Goal: Task Accomplishment & Management: Manage account settings

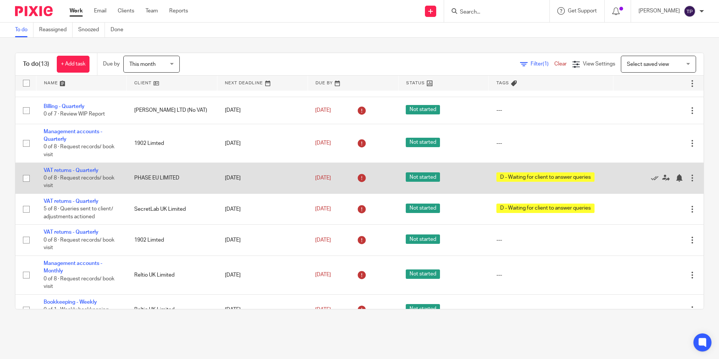
scroll to position [75, 0]
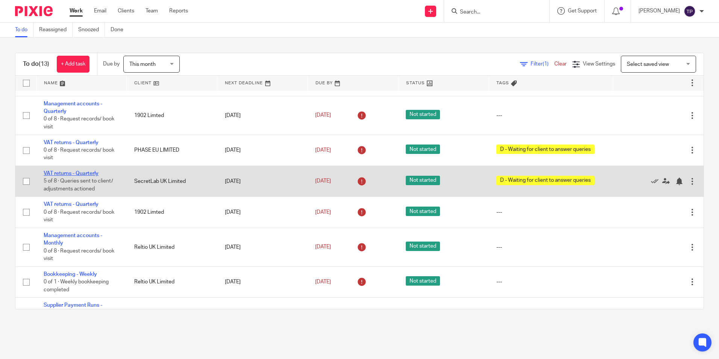
click at [89, 175] on link "VAT returns - Quarterly" at bounding box center [71, 173] width 55 height 5
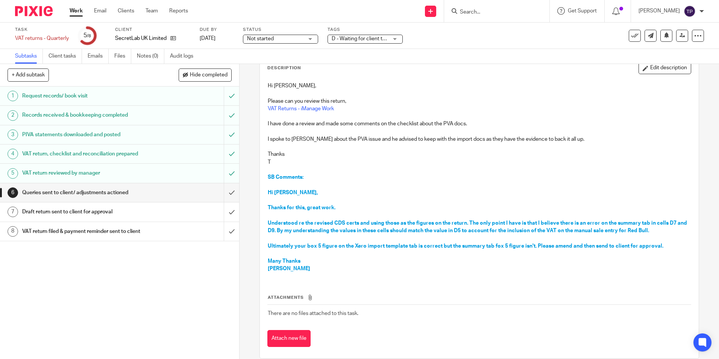
scroll to position [56, 0]
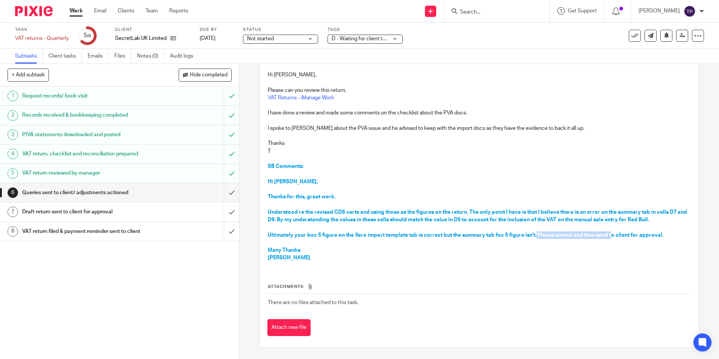
drag, startPoint x: 532, startPoint y: 235, endPoint x: 607, endPoint y: 235, distance: 74.4
click at [607, 235] on span "Ultimately your box 5 figure on the Xero import template tab is correct but the…" at bounding box center [465, 234] width 395 height 5
drag, startPoint x: 607, startPoint y: 235, endPoint x: 450, endPoint y: 206, distance: 159.4
click at [562, 211] on span "Understood re the revised CDS certs and using those as the figures on the retur…" at bounding box center [478, 215] width 420 height 13
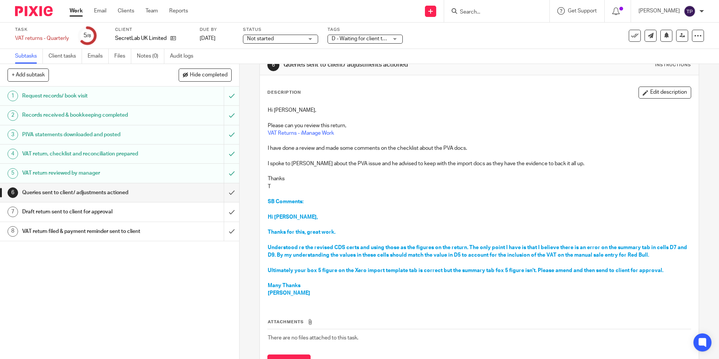
scroll to position [0, 0]
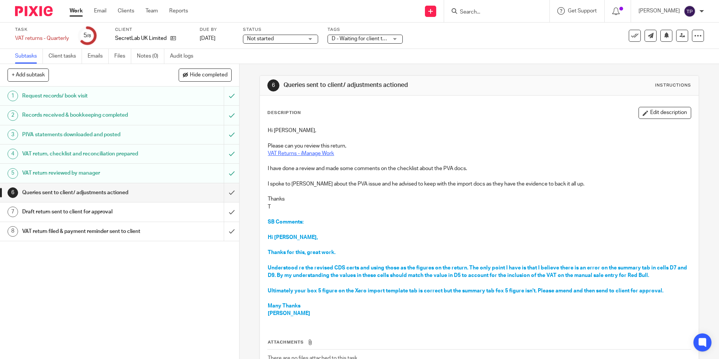
click at [310, 155] on link "VAT Returns - iManage Work" at bounding box center [301, 153] width 66 height 5
drag, startPoint x: 369, startPoint y: 268, endPoint x: 622, endPoint y: 268, distance: 252.2
click at [622, 268] on span "Understood re the revised CDS certs and using those as the figures on the retur…" at bounding box center [478, 271] width 420 height 13
drag, startPoint x: 622, startPoint y: 268, endPoint x: 605, endPoint y: 267, distance: 16.5
click at [618, 267] on span "Understood re the revised CDS certs and using those as the figures on the retur…" at bounding box center [478, 271] width 420 height 13
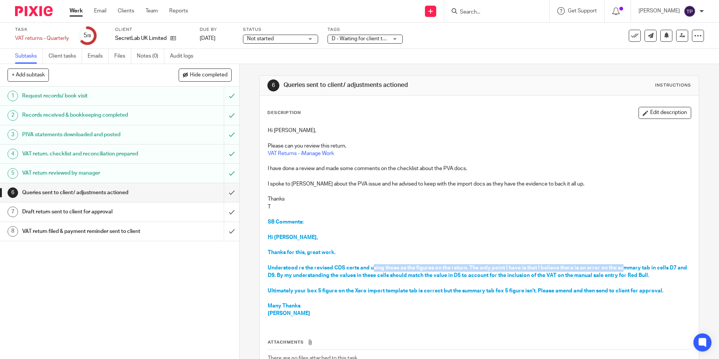
click at [536, 265] on span "Understood re the revised CDS certs and using those as the figures on the retur…" at bounding box center [478, 271] width 420 height 13
drag, startPoint x: 294, startPoint y: 275, endPoint x: 479, endPoint y: 275, distance: 184.5
click at [479, 275] on span "Understood re the revised CDS certs and using those as the figures on the retur…" at bounding box center [478, 271] width 420 height 13
click at [652, 292] on div "Hi Scott, Please can you review this return, VAT Returns - iManage Work I have …" at bounding box center [479, 223] width 430 height 200
drag, startPoint x: 557, startPoint y: 290, endPoint x: 546, endPoint y: 290, distance: 11.3
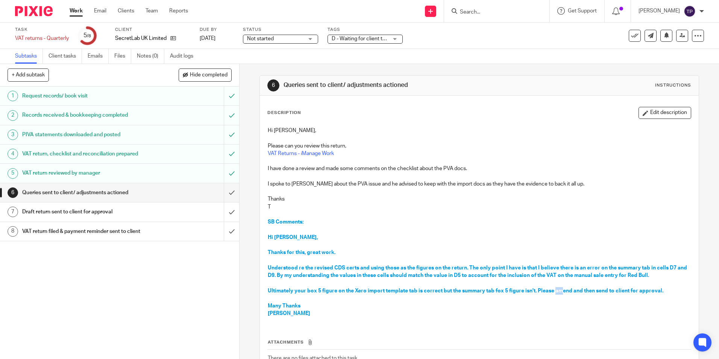
click at [556, 290] on span "Ultimately your box 5 figure on the Xero import template tab is correct but the…" at bounding box center [465, 290] width 395 height 5
drag, startPoint x: 516, startPoint y: 211, endPoint x: 511, endPoint y: 212, distance: 4.6
click at [516, 211] on p at bounding box center [479, 214] width 422 height 8
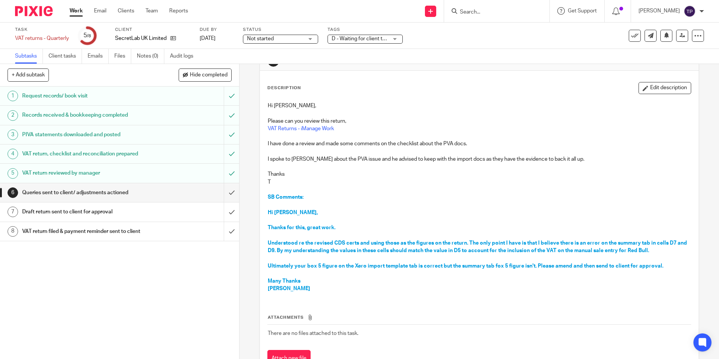
scroll to position [38, 0]
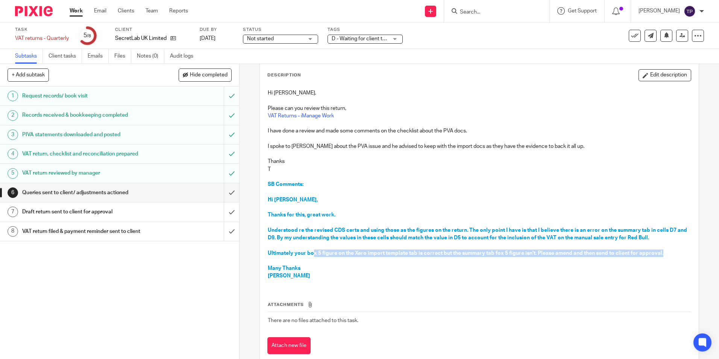
drag, startPoint x: 310, startPoint y: 252, endPoint x: 652, endPoint y: 239, distance: 341.9
click at [661, 245] on div "Hi Scott, Please can you review this return, VAT Returns - iManage Work I have …" at bounding box center [479, 185] width 430 height 200
drag, startPoint x: 652, startPoint y: 239, endPoint x: 554, endPoint y: 113, distance: 159.6
click at [566, 171] on p "T" at bounding box center [479, 169] width 422 height 8
drag, startPoint x: 374, startPoint y: 251, endPoint x: 437, endPoint y: 224, distance: 69.0
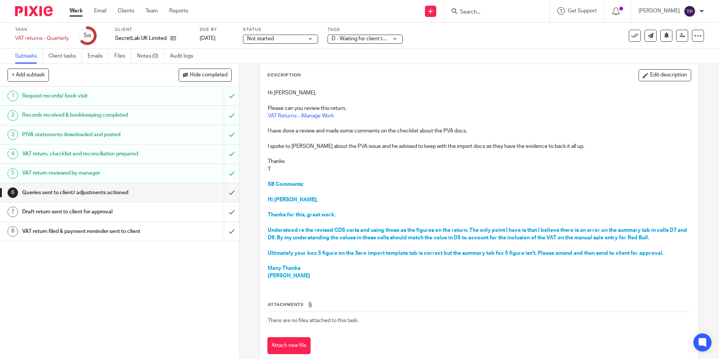
click at [375, 249] on p "Ultimately your box 5 figure on the Xero import template tab is correct but the…" at bounding box center [479, 253] width 422 height 8
drag, startPoint x: 443, startPoint y: 228, endPoint x: 493, endPoint y: 241, distance: 51.8
click at [493, 241] on p "Understood re the revised CDS certs and using those as the figures on the retur…" at bounding box center [479, 233] width 422 height 15
drag, startPoint x: 493, startPoint y: 241, endPoint x: 510, endPoint y: 240, distance: 16.2
click at [510, 239] on span "Understood re the revised CDS certs and using those as the figures on the retur…" at bounding box center [478, 233] width 420 height 13
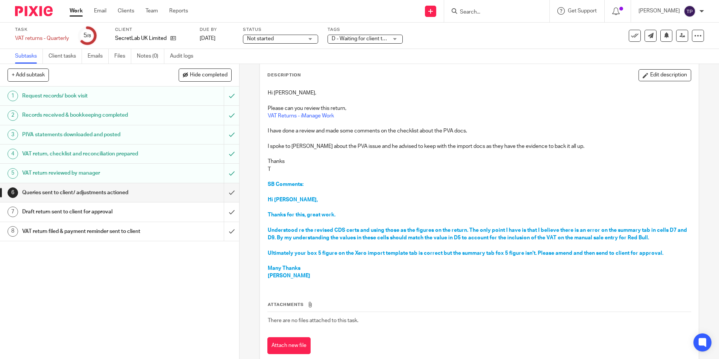
click at [465, 241] on p "Understood re the revised CDS certs and using those as the figures on the retur…" at bounding box center [479, 233] width 422 height 15
click at [356, 40] on span "D - Waiting for client to answer queries" at bounding box center [376, 38] width 91 height 5
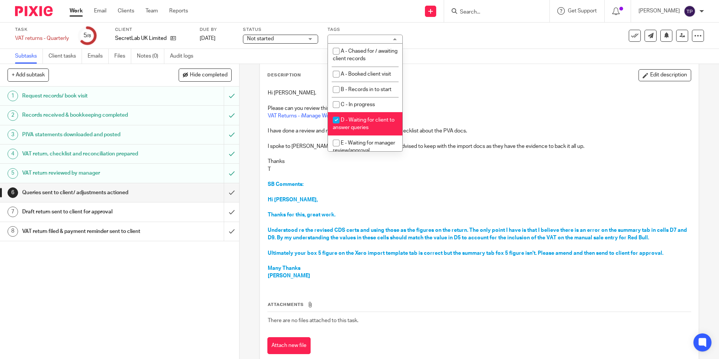
click at [335, 123] on input "checkbox" at bounding box center [336, 120] width 14 height 14
checkbox input "false"
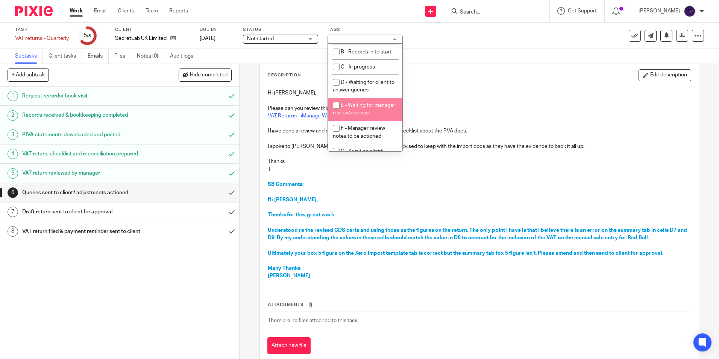
scroll to position [76, 0]
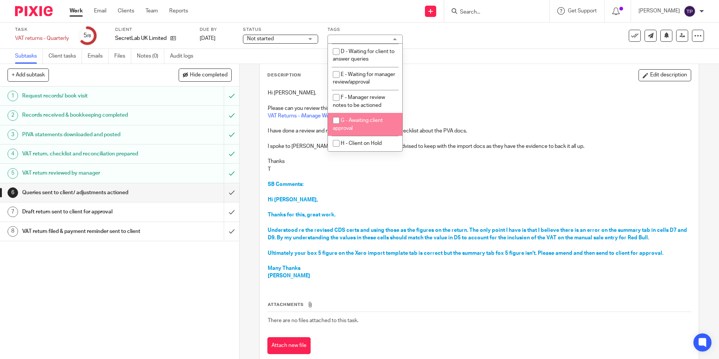
click at [333, 126] on input "checkbox" at bounding box center [336, 120] width 14 height 14
checkbox input "true"
click at [478, 119] on p "VAT Returns - iManage Work" at bounding box center [479, 116] width 422 height 8
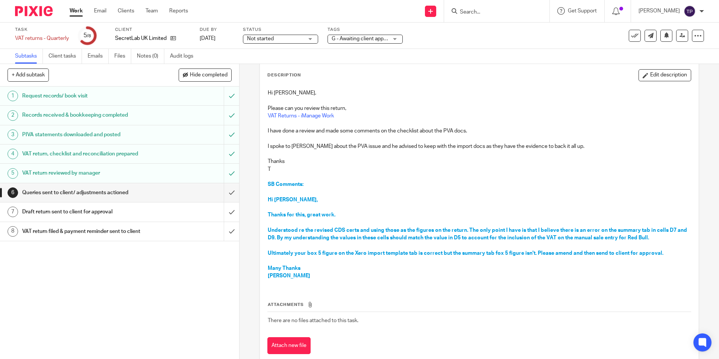
click at [41, 18] on div at bounding box center [31, 11] width 62 height 22
click at [33, 9] on img at bounding box center [34, 11] width 38 height 10
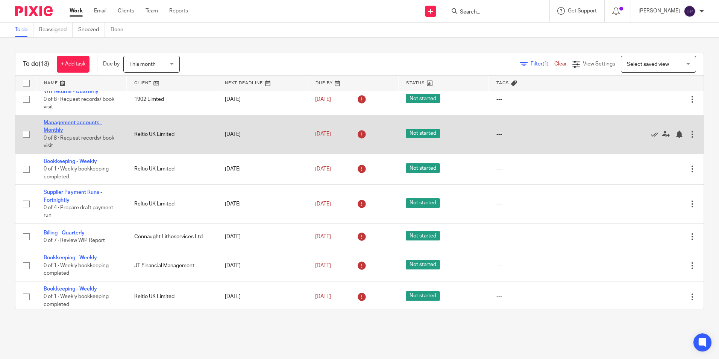
scroll to position [191, 0]
